Goal: Information Seeking & Learning: Learn about a topic

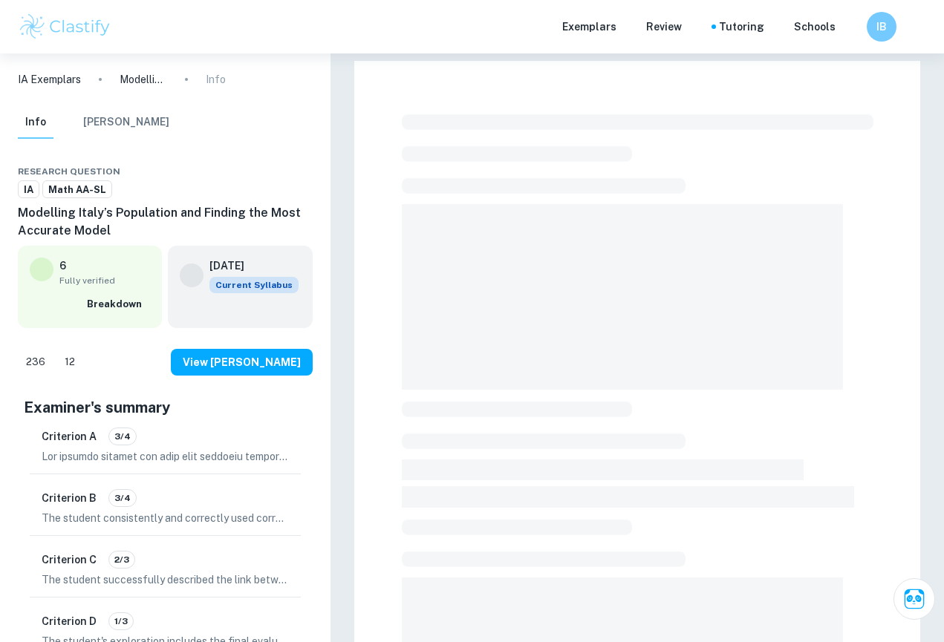
checkbox input "true"
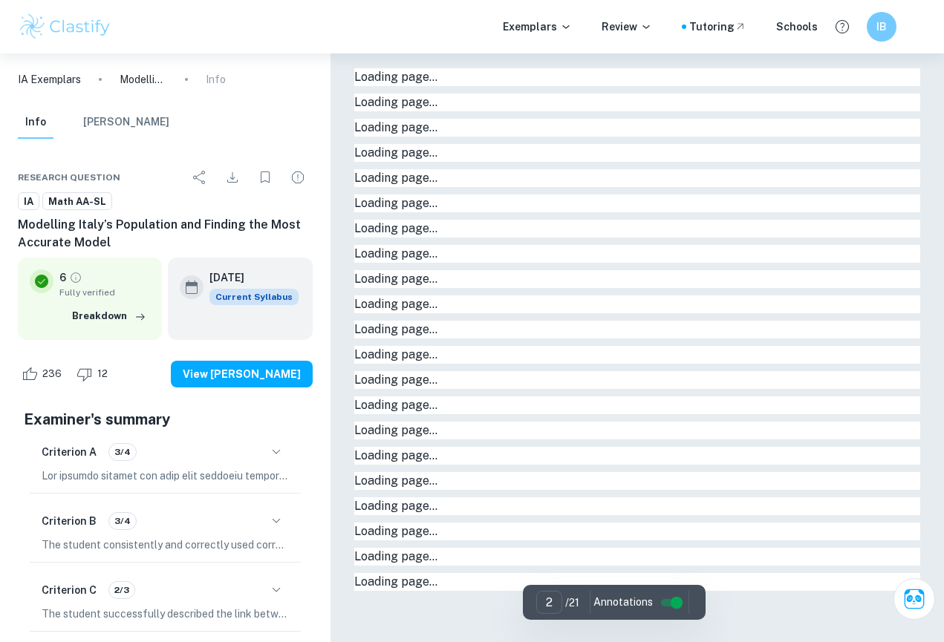
type input "1"
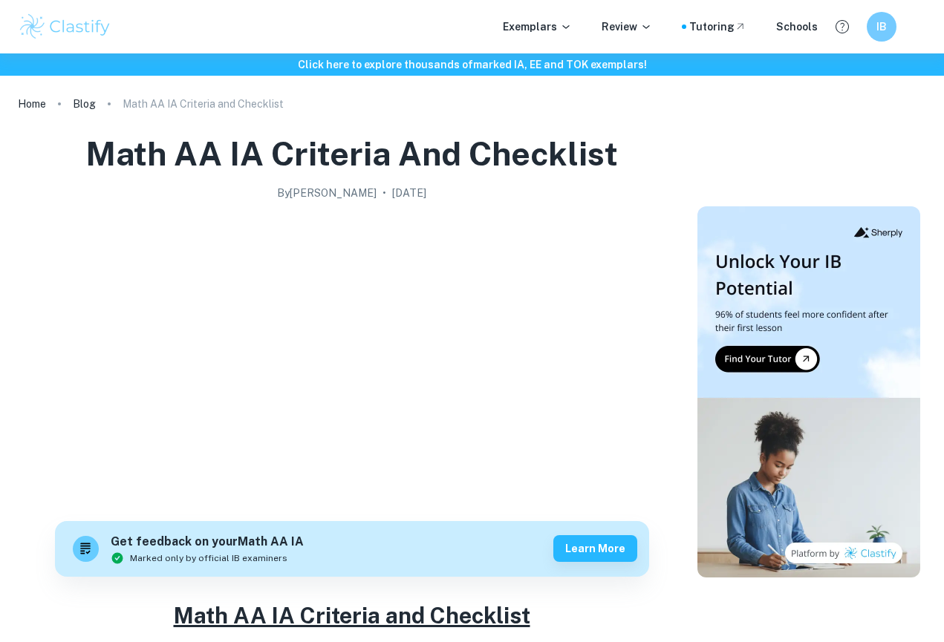
scroll to position [2371, 0]
